Goal: Task Accomplishment & Management: Manage account settings

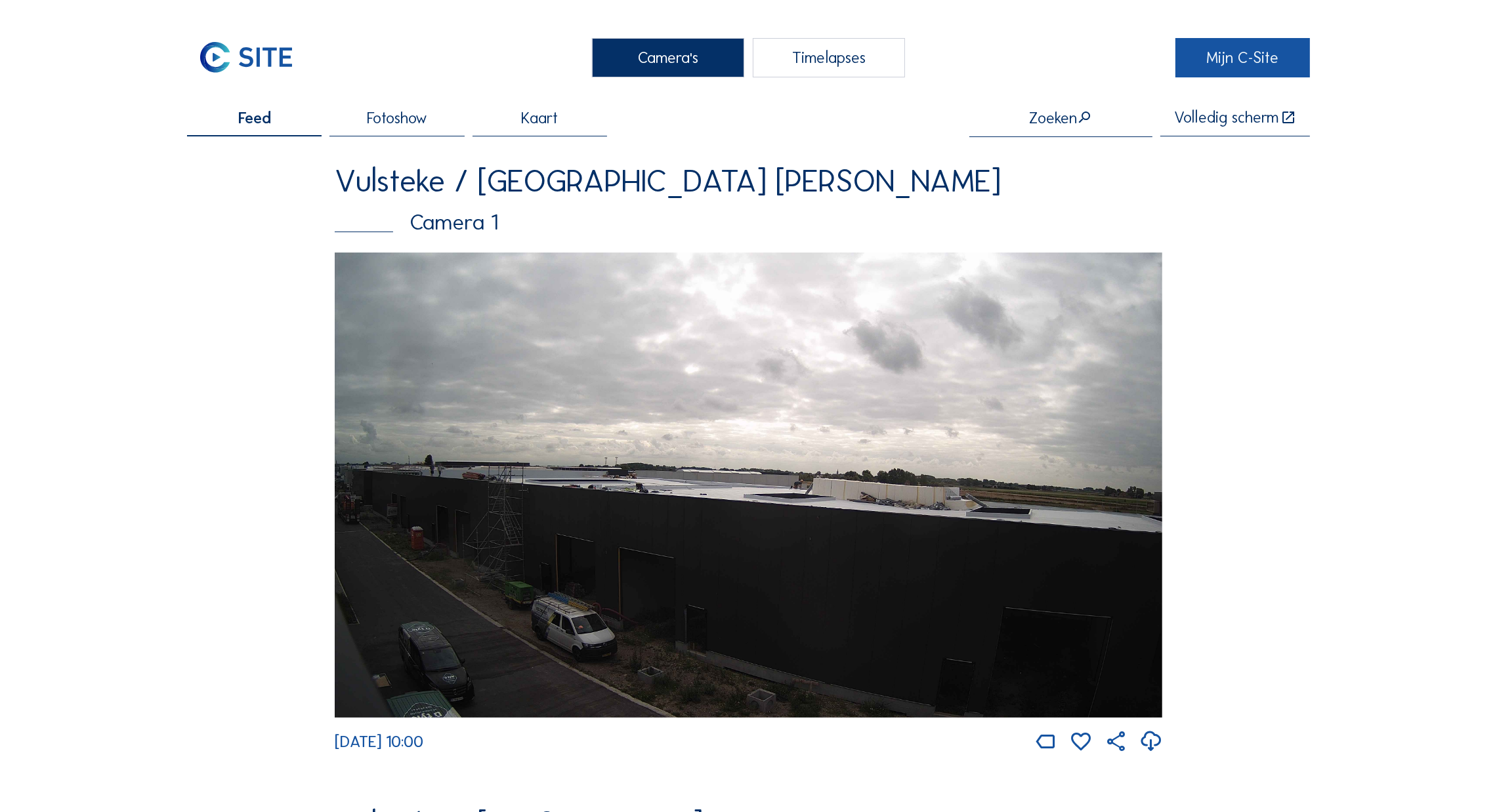
click at [1238, 61] on link "Mijn C-Site" at bounding box center [1242, 57] width 134 height 39
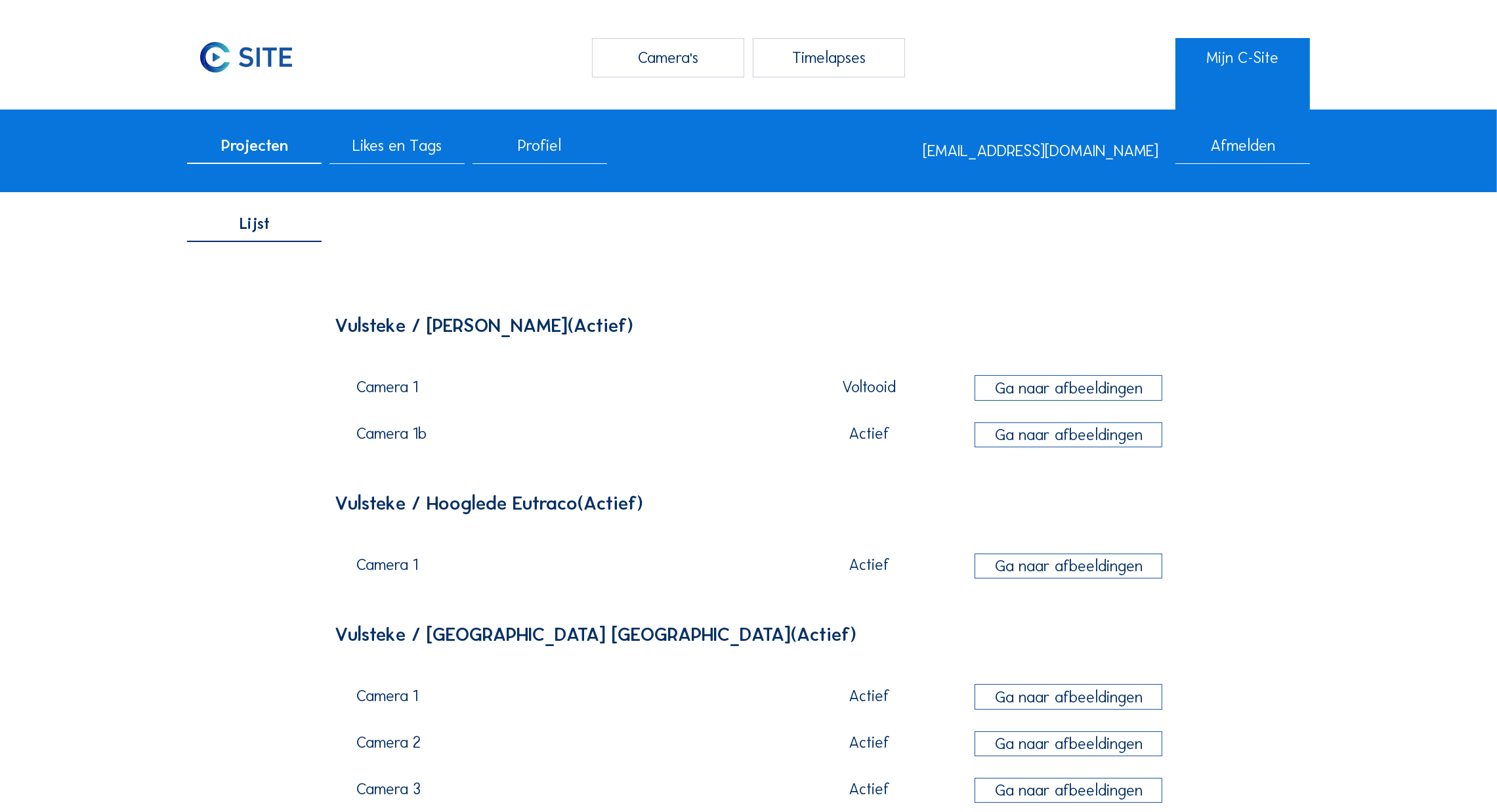
click at [544, 147] on span "Profiel" at bounding box center [539, 145] width 43 height 16
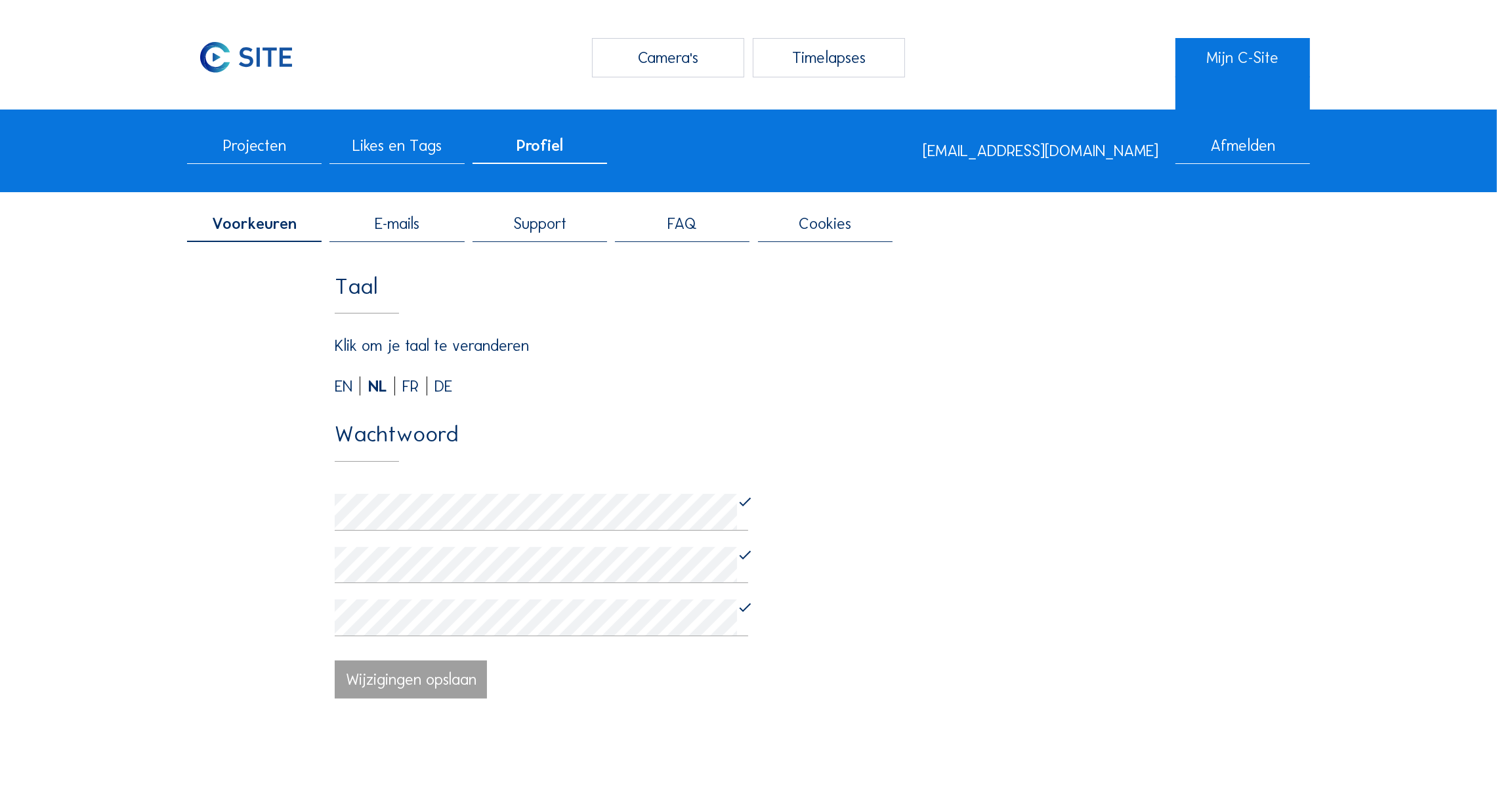
click at [1254, 148] on div "Afmelden" at bounding box center [1242, 150] width 134 height 26
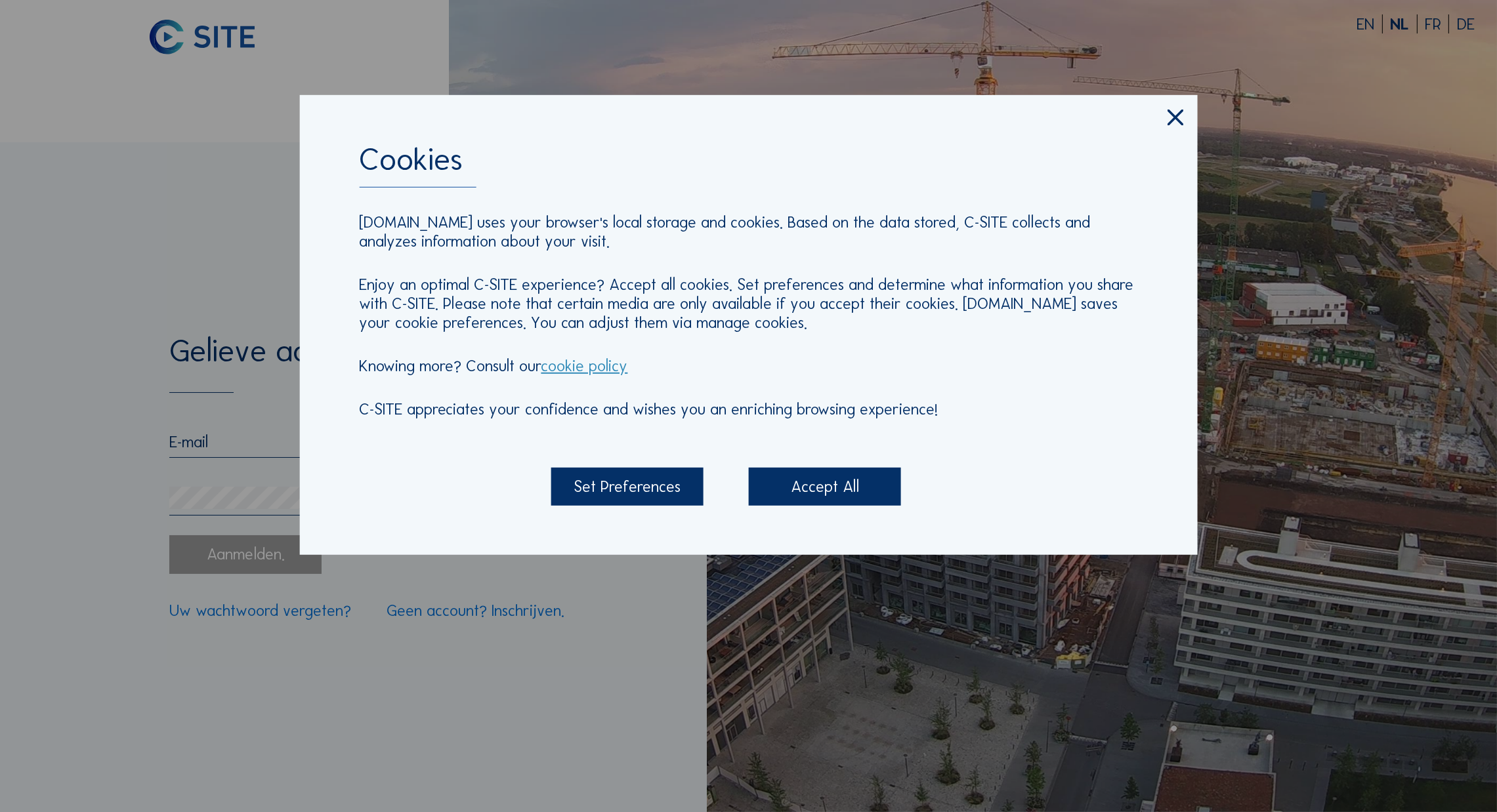
click at [1175, 114] on icon at bounding box center [1175, 118] width 27 height 28
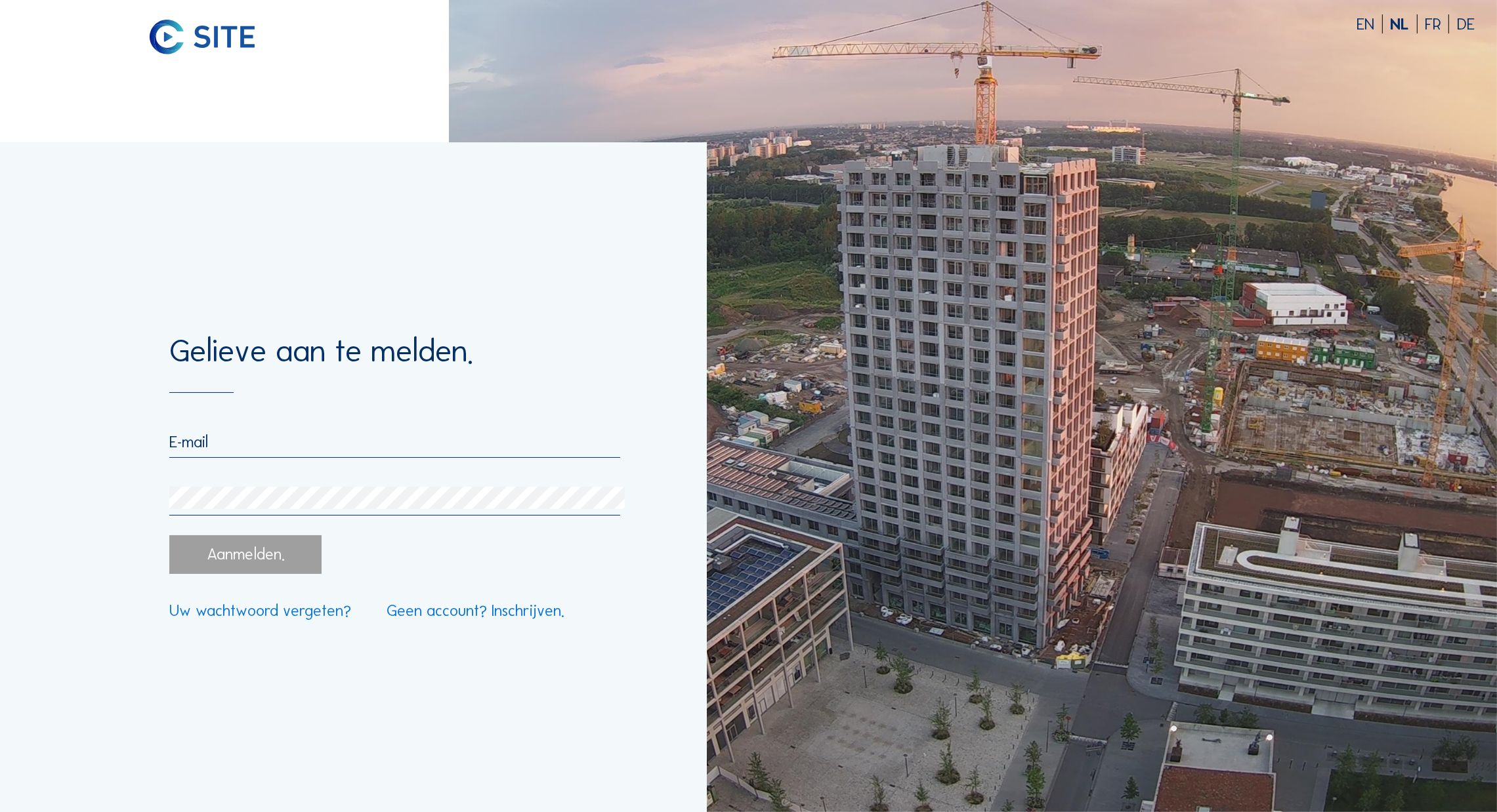
click at [259, 433] on input "email" at bounding box center [395, 442] width 452 height 19
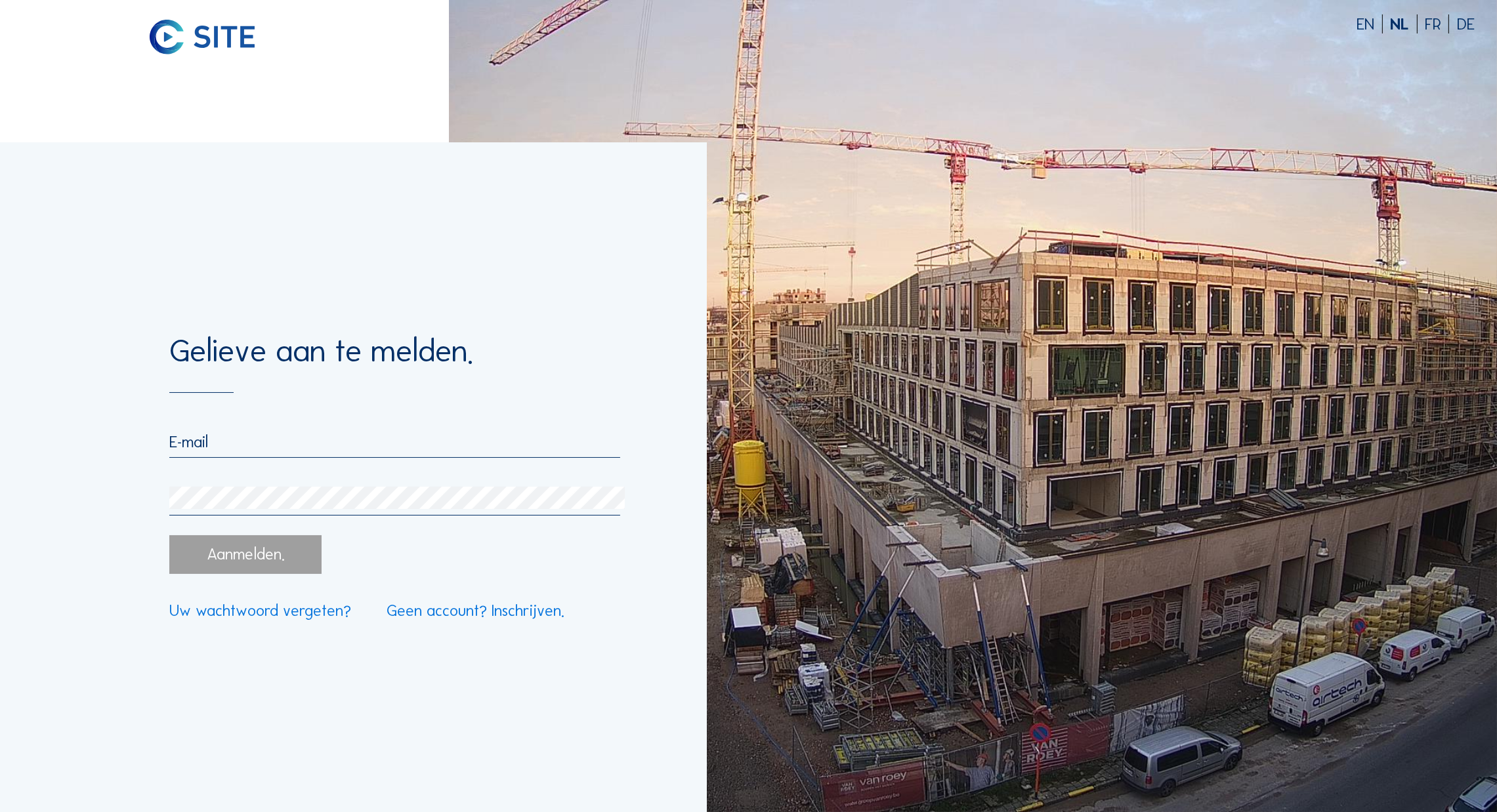
type input "[EMAIL_ADDRESS][DOMAIN_NAME]"
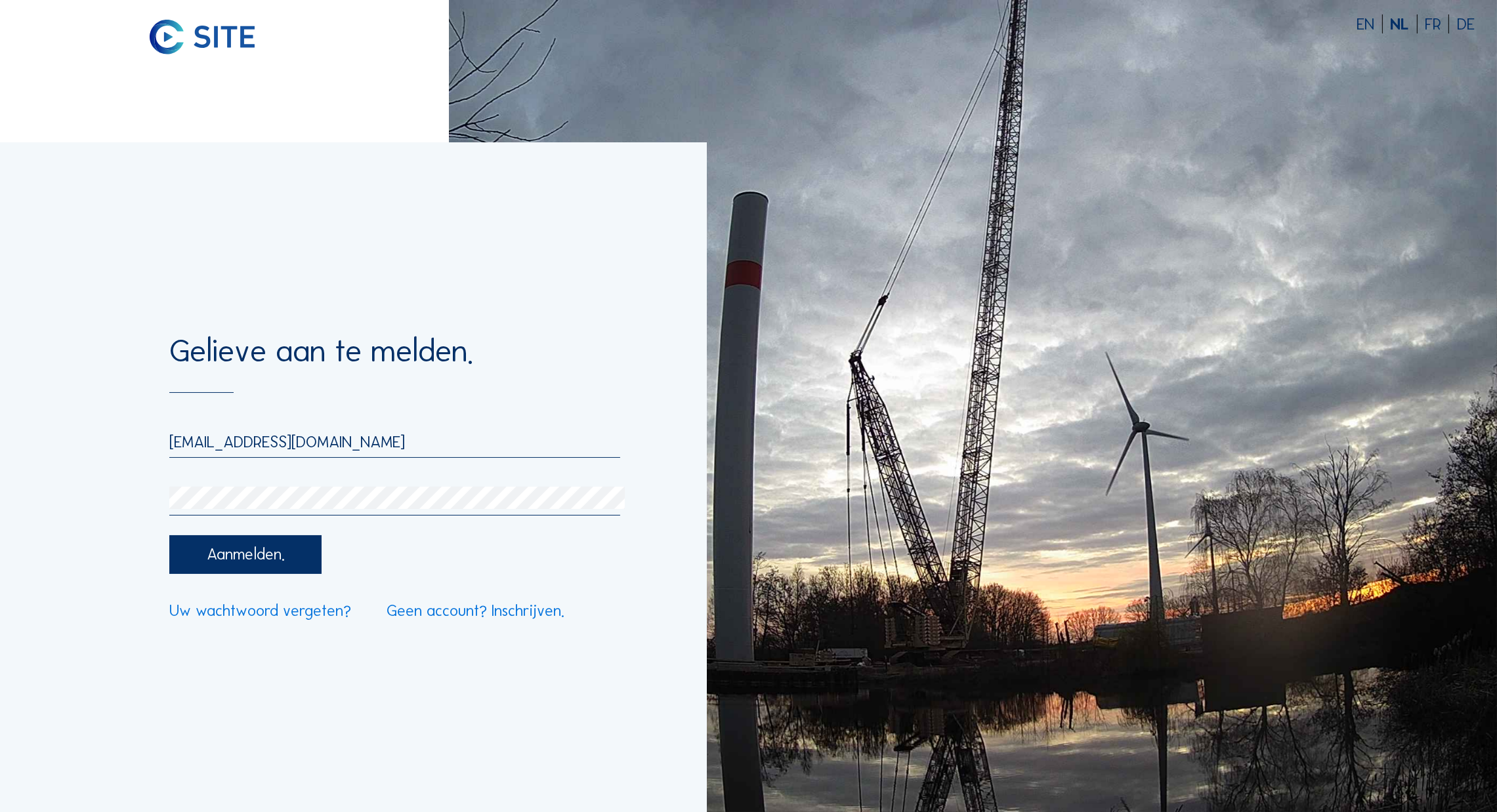
click at [152, 506] on div "Gelieve aan te melden. [EMAIL_ADDRESS][DOMAIN_NAME] Aanmelden. Uw wachtwoord ve…" at bounding box center [353, 477] width 707 height 670
click at [247, 545] on div "Aanmelden." at bounding box center [246, 554] width 153 height 38
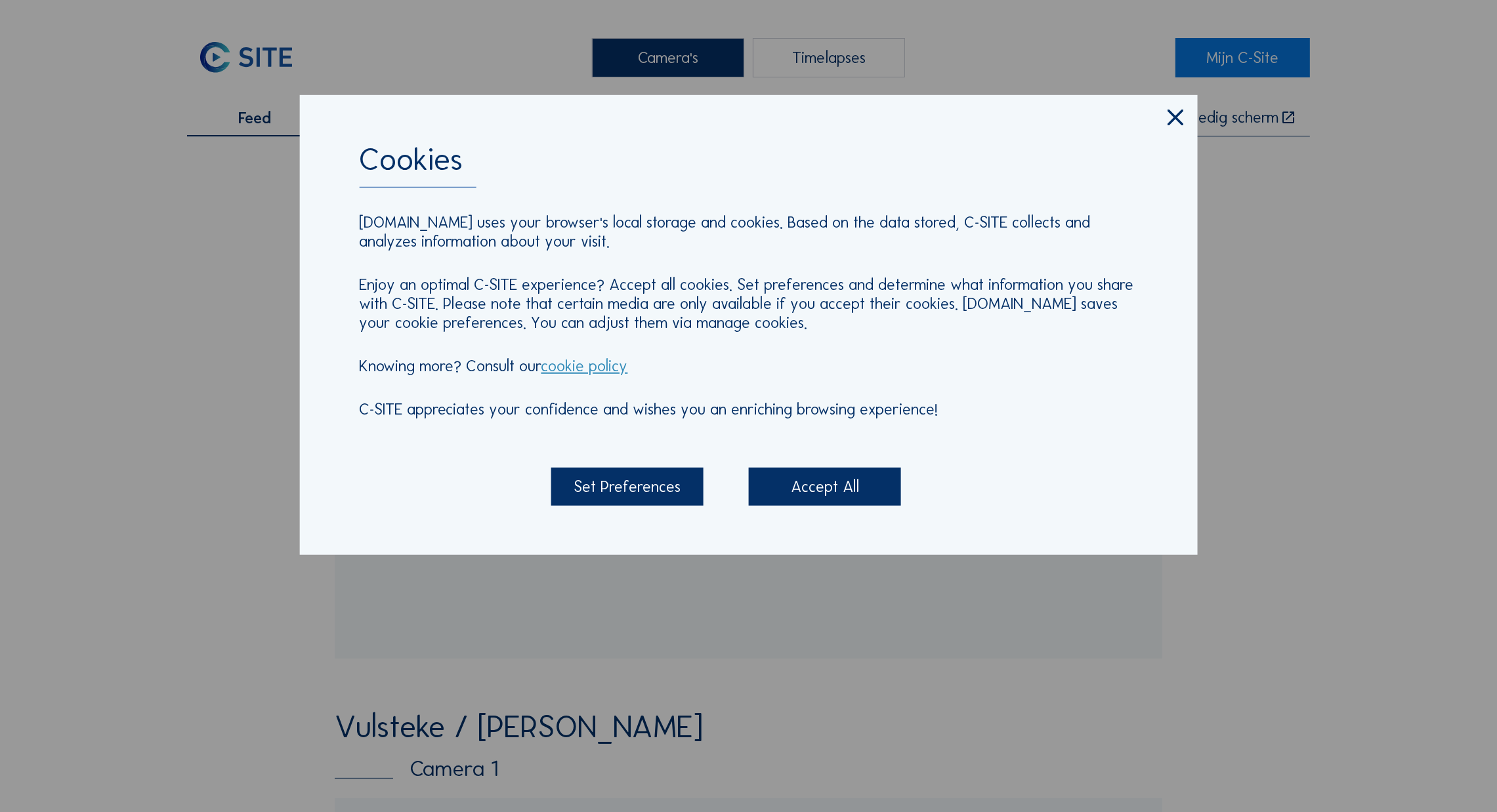
click at [1184, 126] on icon at bounding box center [1175, 118] width 27 height 28
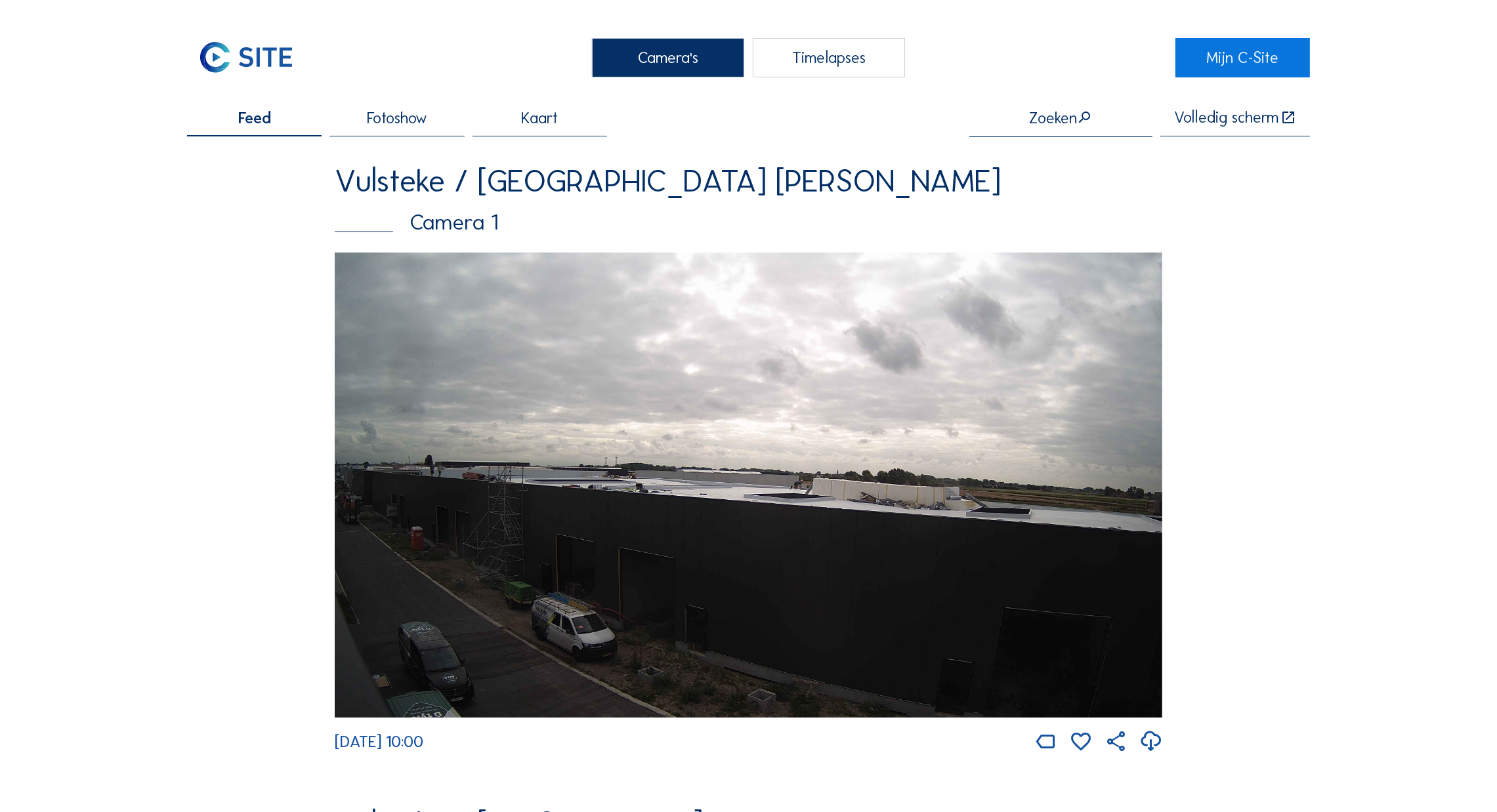
click at [798, 466] on img at bounding box center [748, 485] width 828 height 466
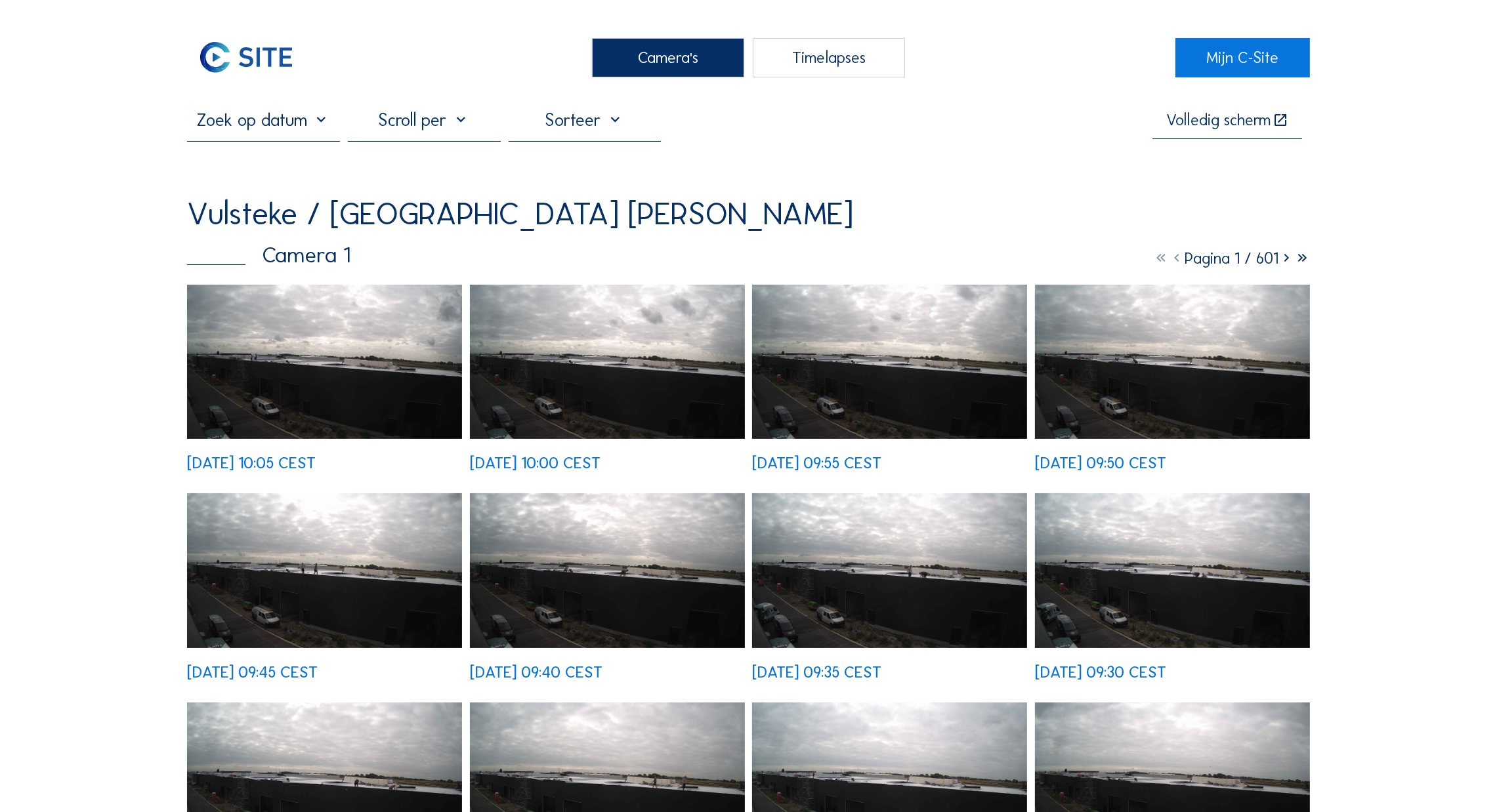
click at [356, 375] on img at bounding box center [324, 362] width 275 height 155
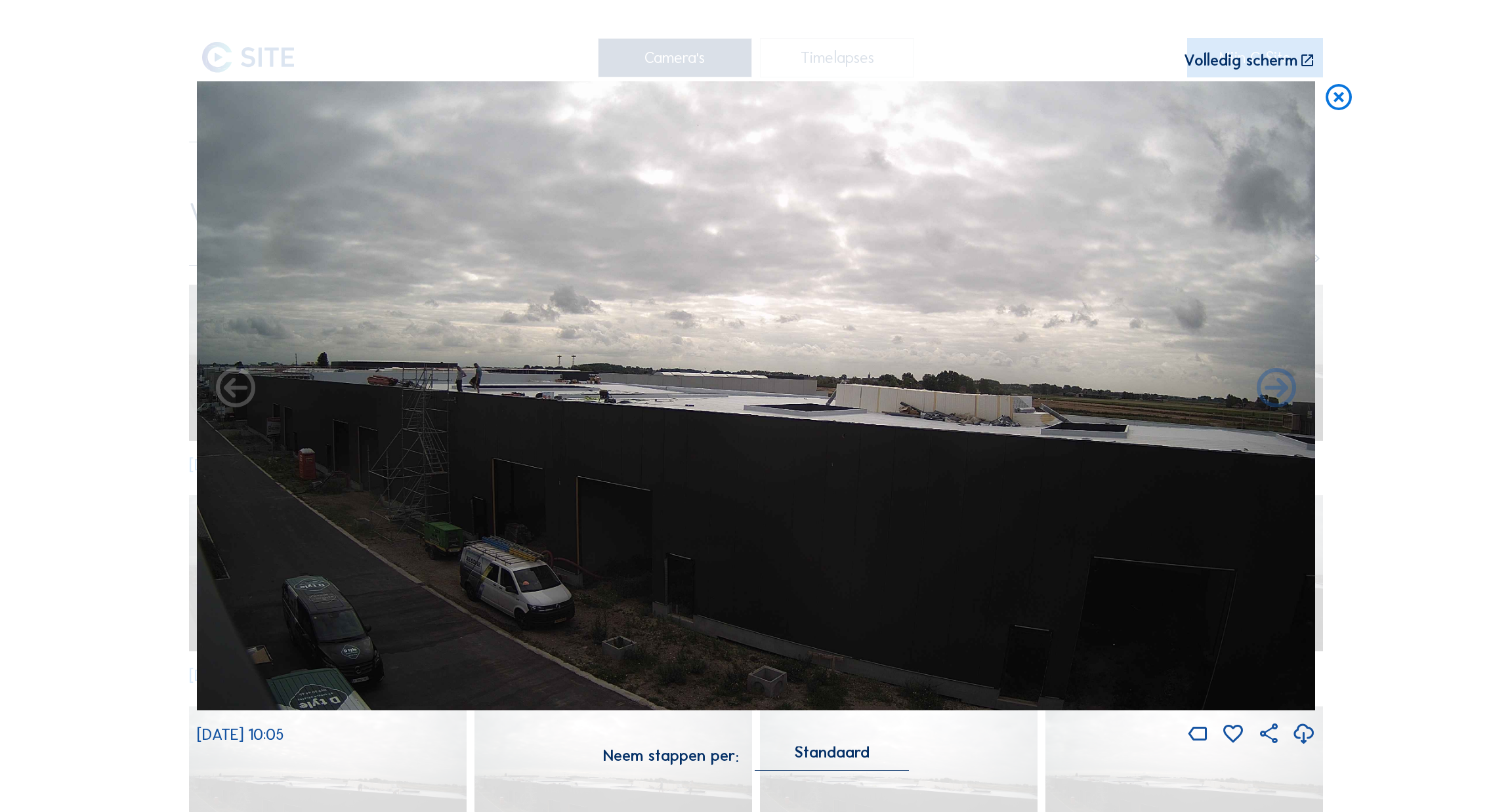
click at [525, 342] on img at bounding box center [756, 396] width 1118 height 629
